Goal: Transaction & Acquisition: Purchase product/service

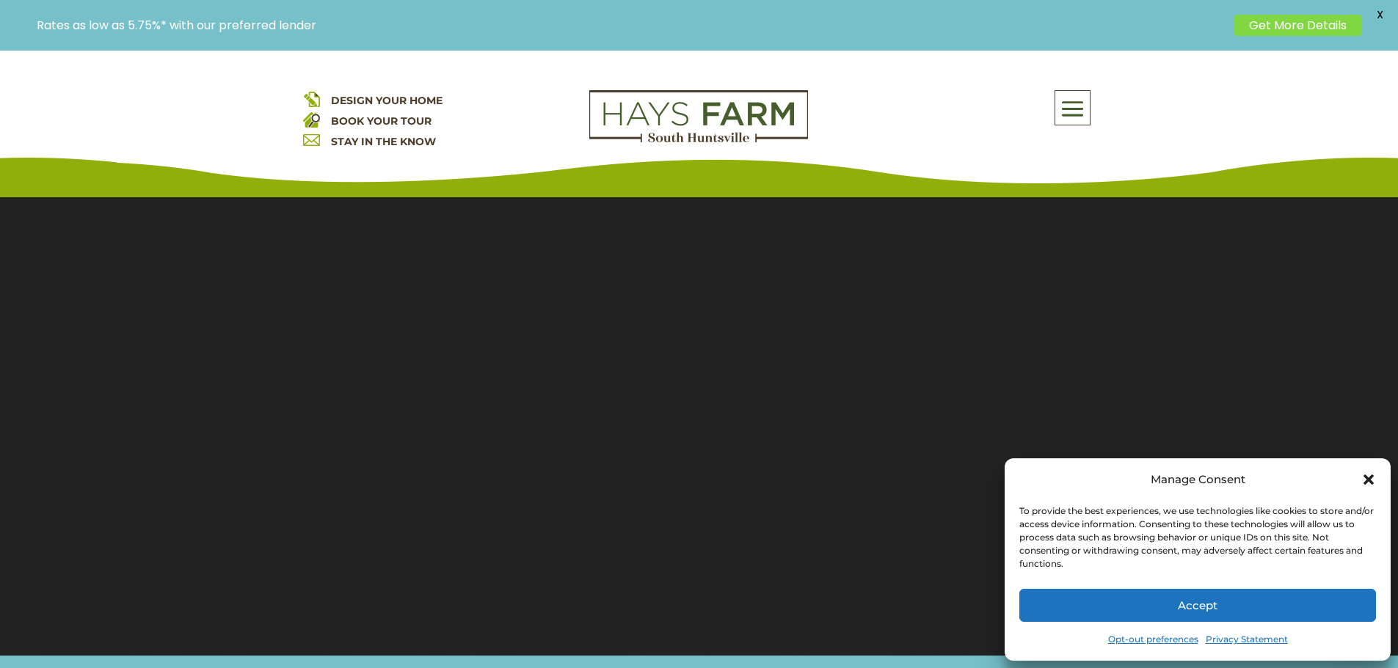
click at [1250, 610] on button "Accept" at bounding box center [1197, 605] width 357 height 33
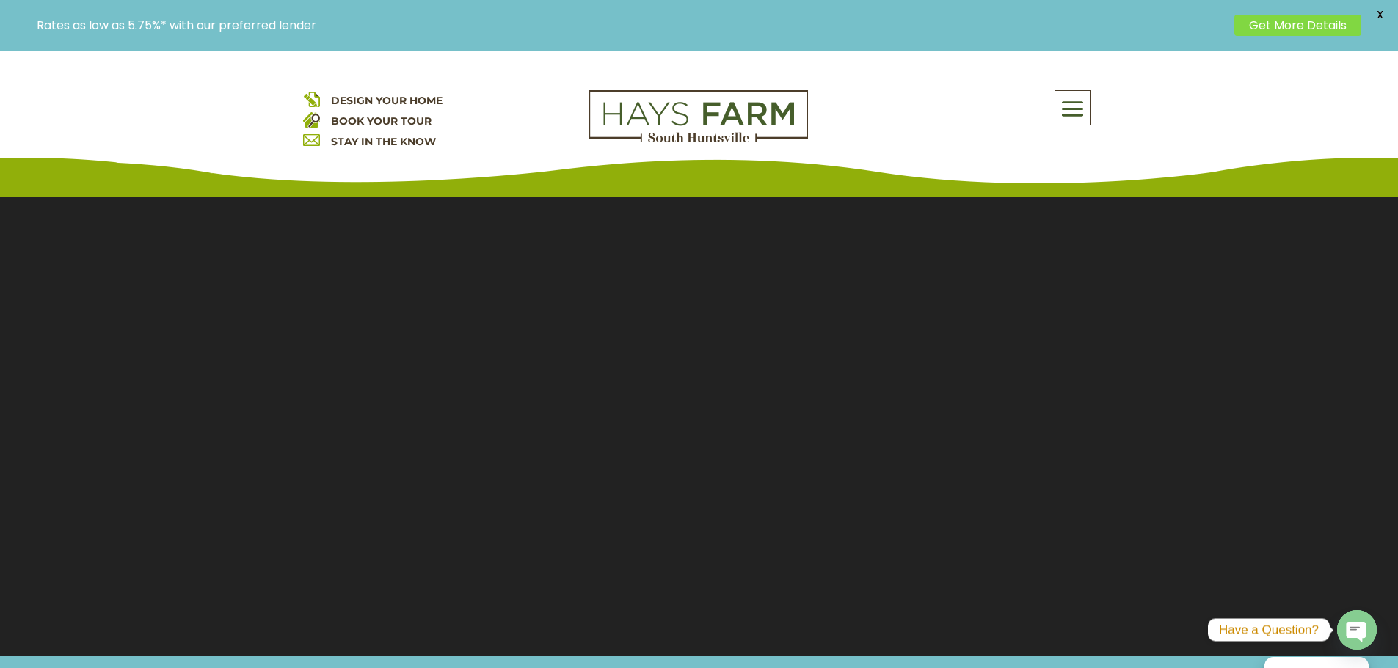
click at [1073, 107] on span at bounding box center [1072, 109] width 34 height 34
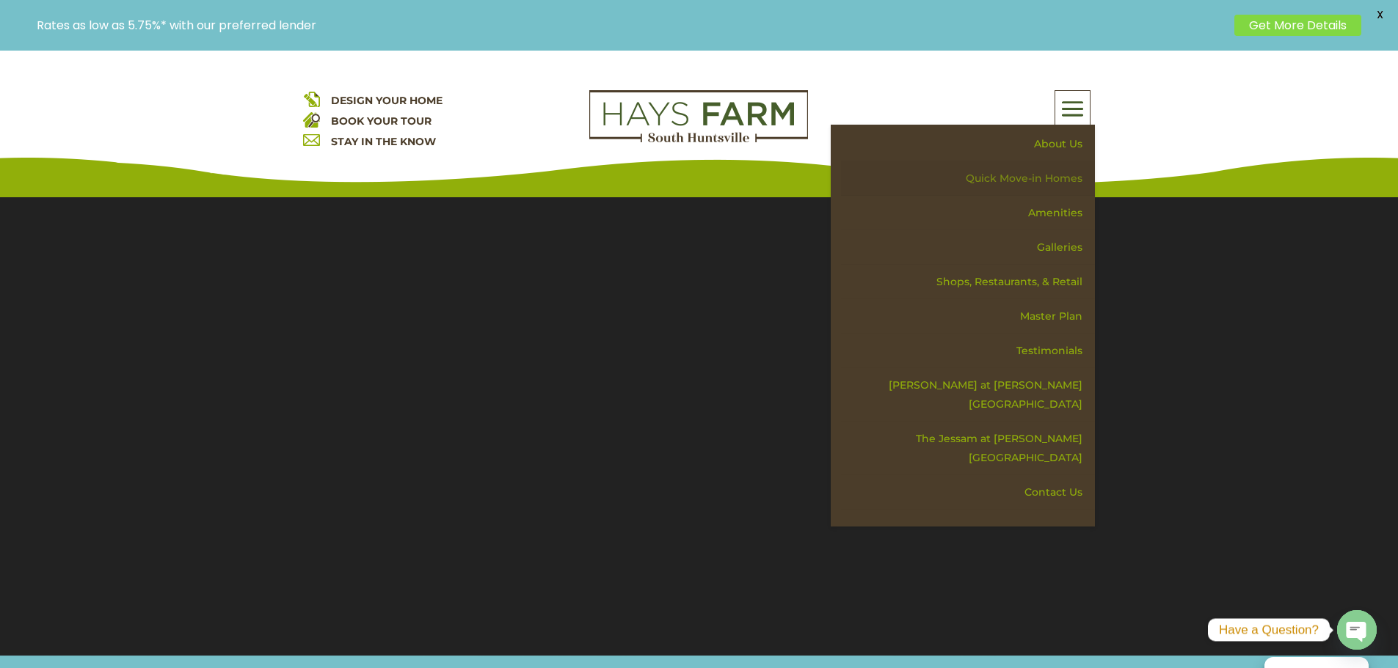
click at [1044, 176] on link "Quick Move-in Homes" at bounding box center [968, 178] width 254 height 34
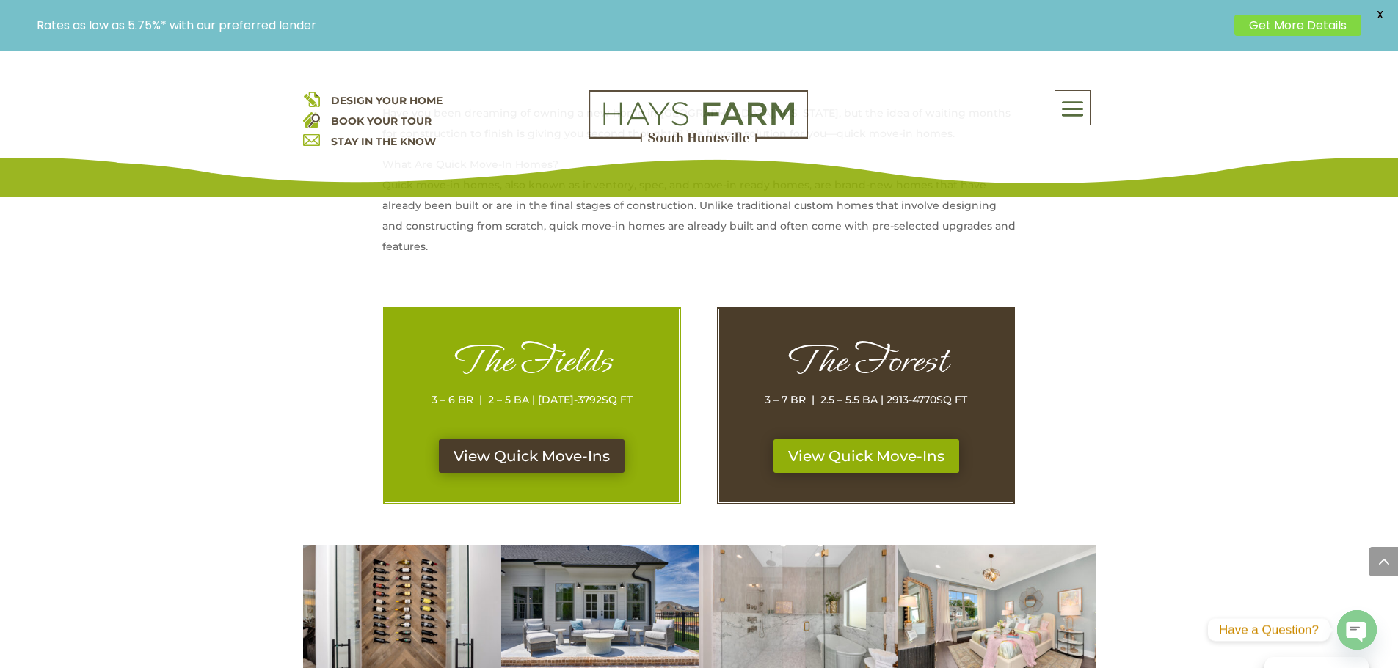
scroll to position [660, 0]
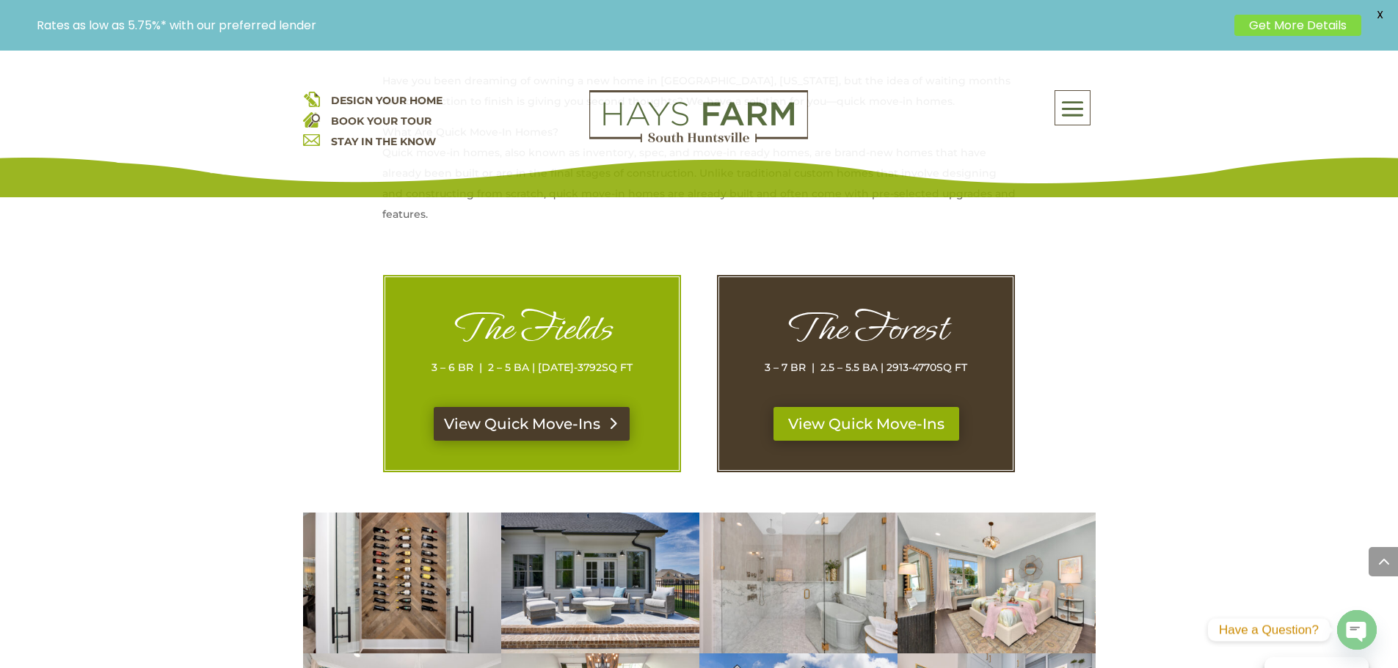
click at [560, 420] on link "View Quick Move-Ins" at bounding box center [532, 424] width 196 height 34
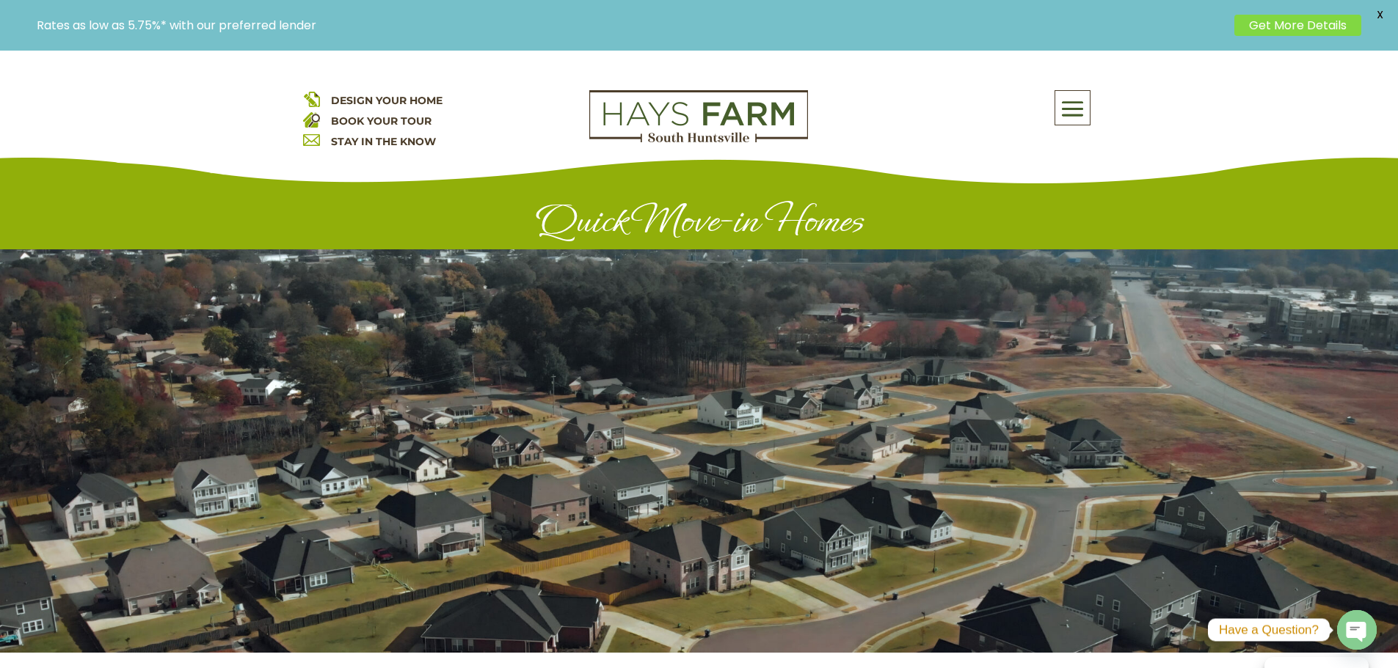
click at [1322, 23] on link "Get More Details" at bounding box center [1297, 25] width 127 height 21
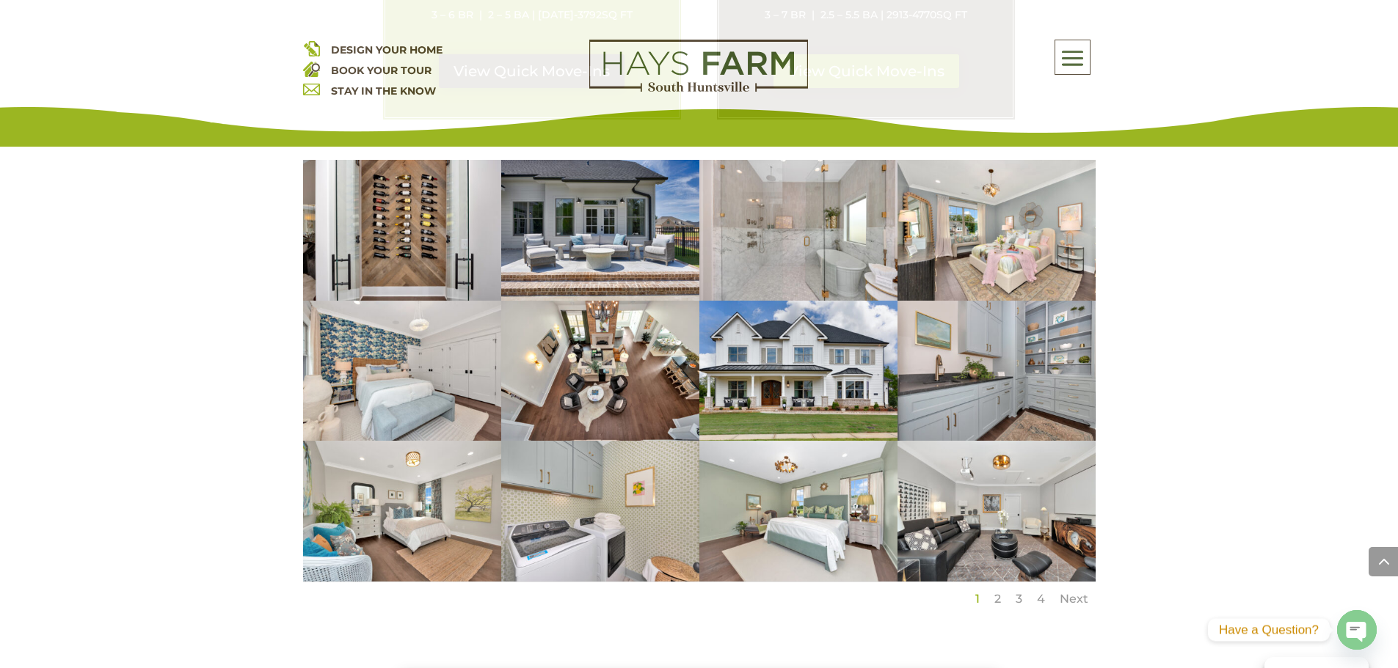
scroll to position [954, 0]
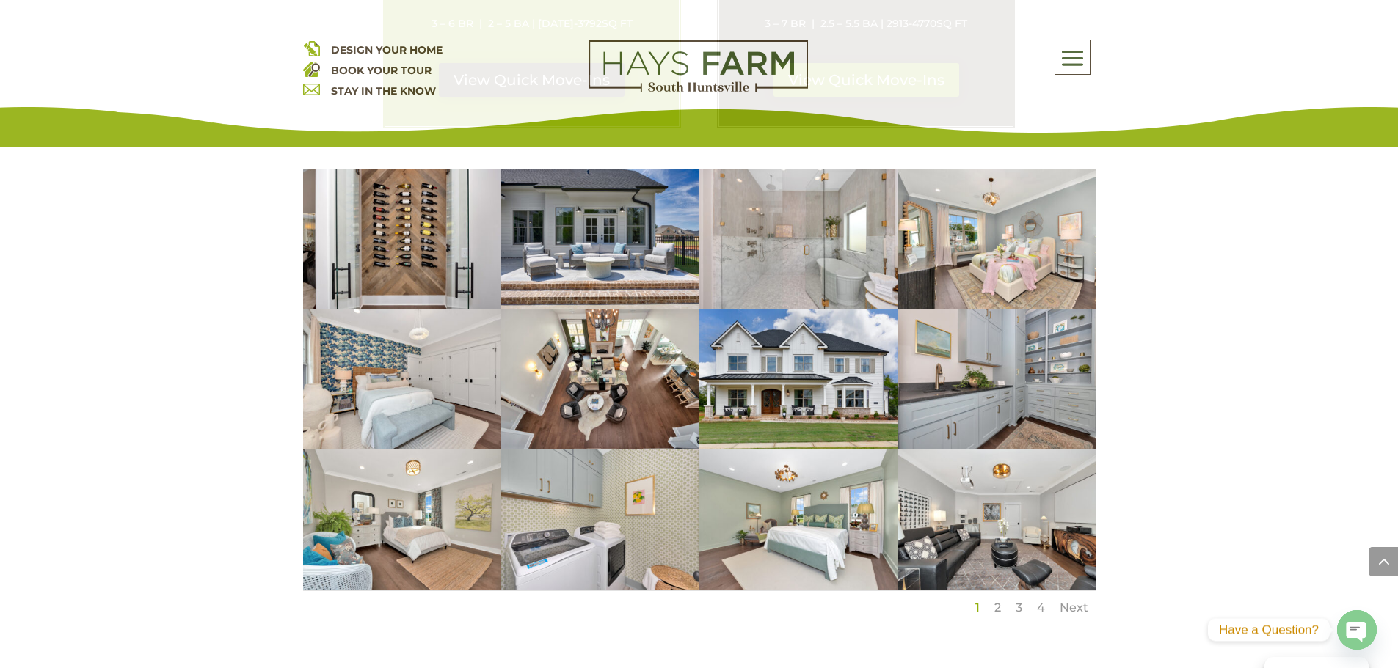
click at [975, 611] on link "1" at bounding box center [977, 608] width 4 height 14
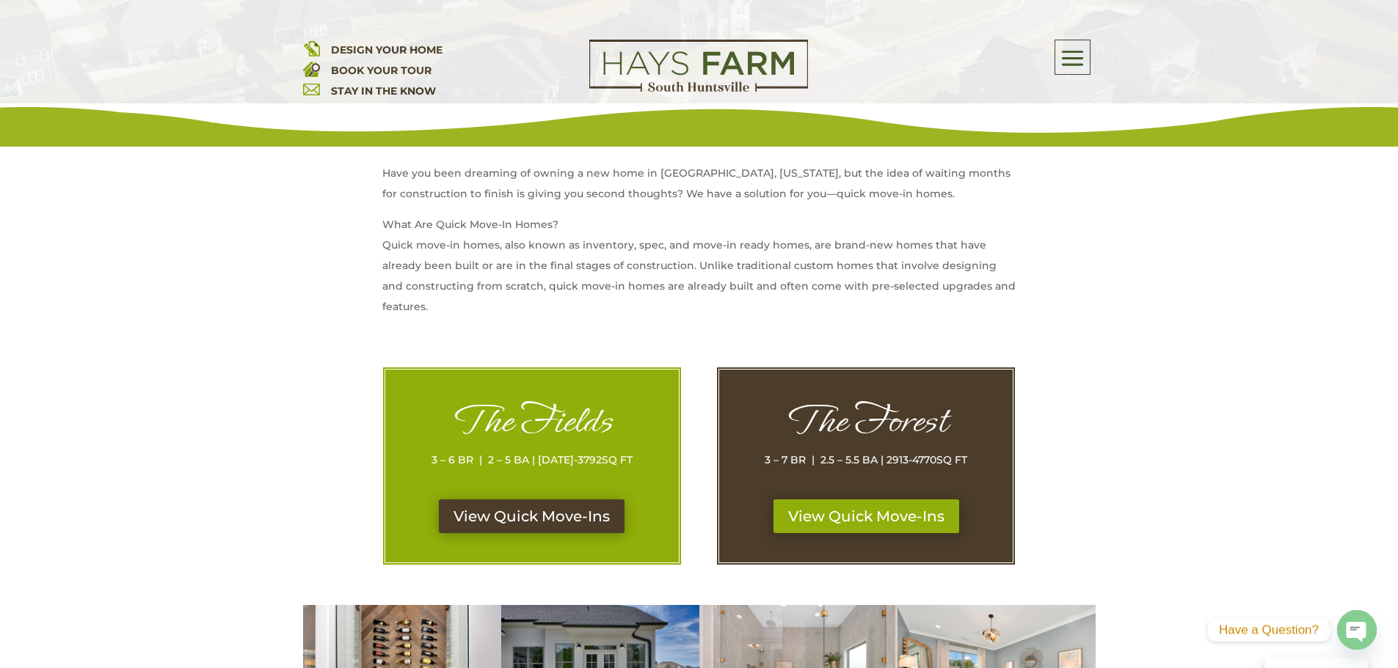
scroll to position [514, 0]
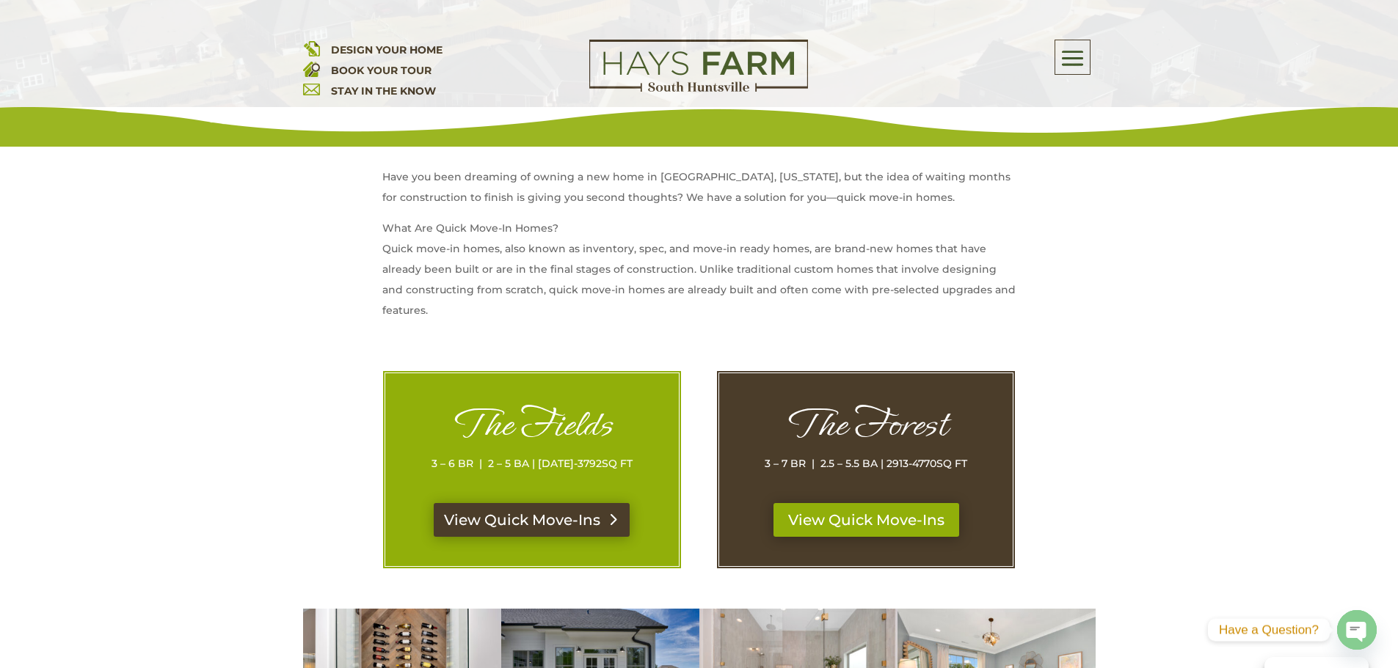
click at [526, 526] on link "View Quick Move-Ins" at bounding box center [532, 520] width 196 height 34
